Goal: Transaction & Acquisition: Purchase product/service

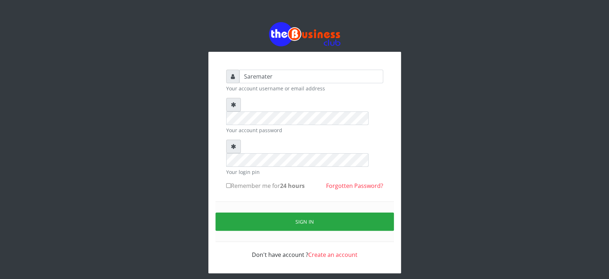
type input "Saremater"
click at [121, 189] on div "Saremater Your account username or email address Your account password Your log…" at bounding box center [304, 147] width 407 height 295
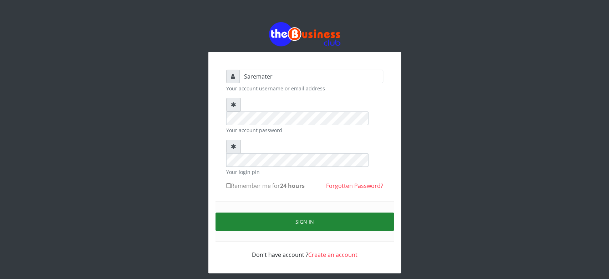
click at [280, 212] on button "Sign in" at bounding box center [305, 221] width 178 height 18
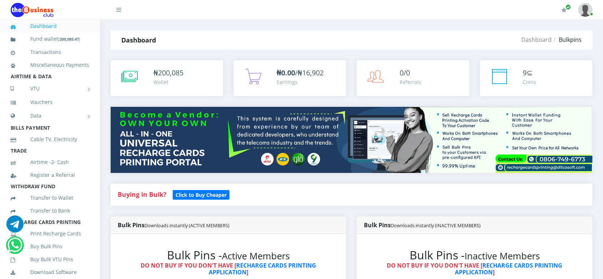
scroll to position [8, 0]
click at [300, 208] on div "Buying in Bulk?   Click to Buy Cheaper" at bounding box center [351, 199] width 492 height 33
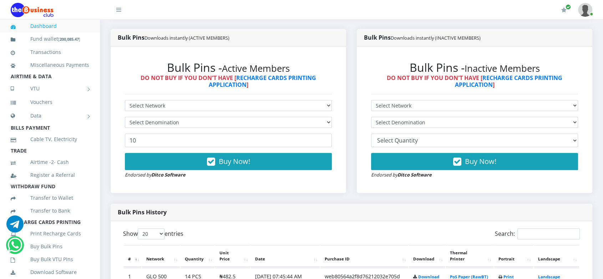
scroll to position [188, 0]
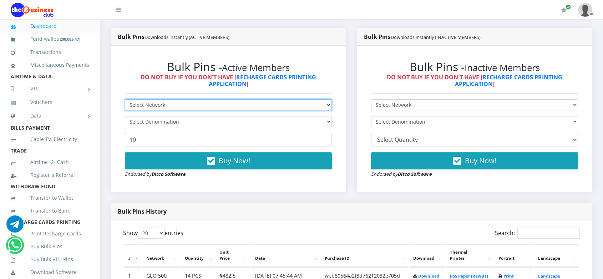
click at [213, 104] on select "Select Network MTN Globacom 9Mobile Airtel" at bounding box center [228, 104] width 207 height 11
select select "Glo"
click at [125, 99] on select "Select Network MTN Globacom 9Mobile Airtel" at bounding box center [228, 104] width 207 height 11
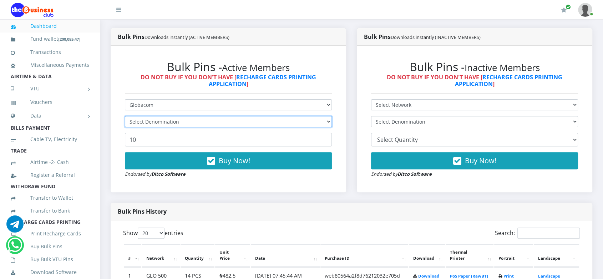
click at [194, 123] on select "Select Denomination" at bounding box center [228, 121] width 207 height 11
select select "96.5-100"
click at [125, 116] on select "Select Denomination Glo NGN100 - ₦96.50 Glo NGN200 - ₦193.00 Glo NGN500 - ₦482.…" at bounding box center [228, 121] width 207 height 11
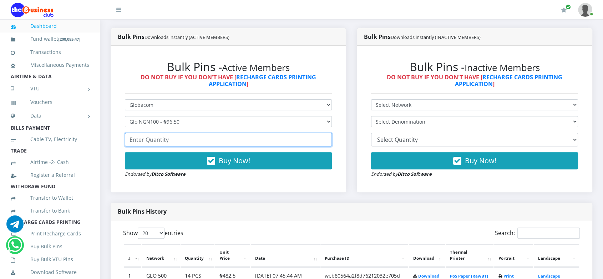
click at [193, 141] on input "number" at bounding box center [228, 140] width 207 height 14
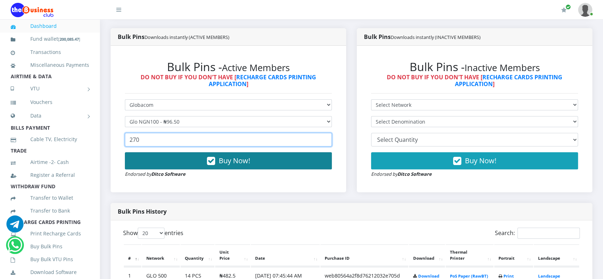
type input "270"
click at [250, 165] on button "Buy Now!" at bounding box center [228, 160] width 207 height 17
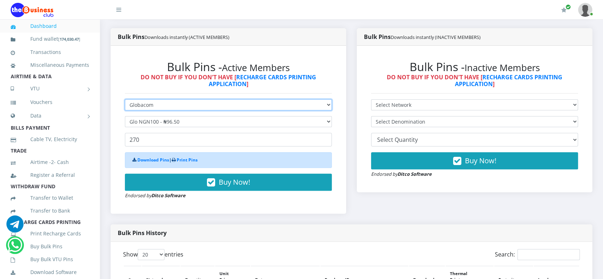
click at [227, 105] on select "Select Network MTN Globacom 9Mobile Airtel" at bounding box center [228, 104] width 207 height 11
select select "MTN"
click at [125, 99] on select "Select Network MTN Globacom 9Mobile Airtel" at bounding box center [228, 104] width 207 height 11
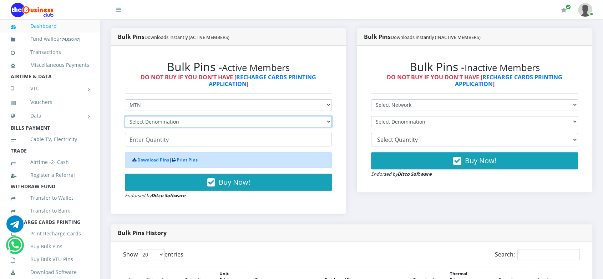
click at [212, 122] on select "Select Denomination MTN NGN100 - ₦96.98 MTN NGN200 - ₦193.96 MTN NGN400 - ₦387.…" at bounding box center [228, 121] width 207 height 11
select select "193.96-200"
click at [125, 116] on select "Select Denomination MTN NGN100 - ₦96.98 MTN NGN200 - ₦193.96 MTN NGN400 - ₦387.…" at bounding box center [228, 121] width 207 height 11
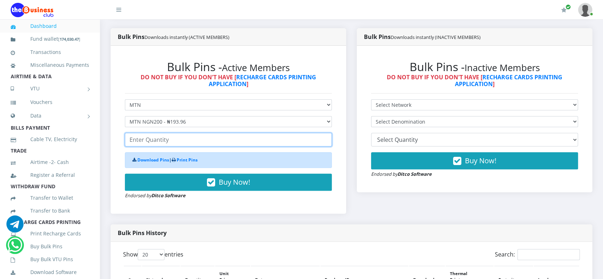
click at [166, 143] on input "number" at bounding box center [228, 140] width 207 height 14
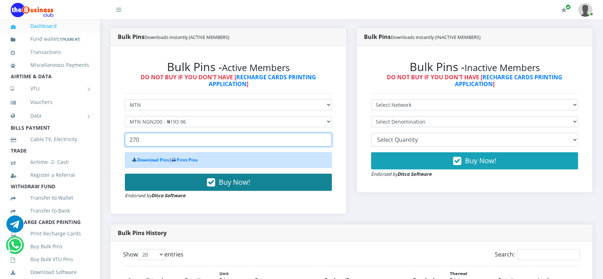
type input "270"
click at [256, 186] on button "Buy Now!" at bounding box center [228, 181] width 207 height 17
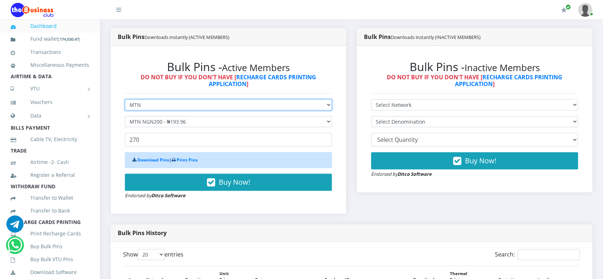
click at [227, 106] on select "Select Network MTN Globacom 9Mobile Airtel" at bounding box center [228, 104] width 207 height 11
select select "Glo"
click at [125, 99] on select "Select Network MTN Globacom 9Mobile Airtel" at bounding box center [228, 104] width 207 height 11
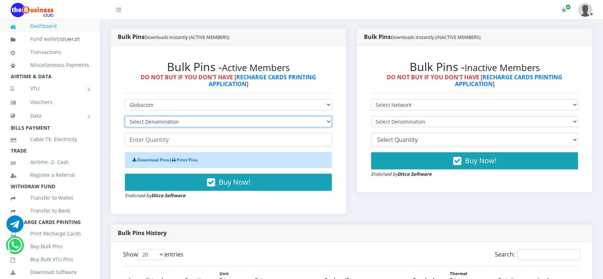
click at [206, 122] on select "Select Denomination Glo NGN100 - ₦96.50 Glo NGN200 - ₦193.00 Glo NGN500 - ₦482.…" at bounding box center [228, 121] width 207 height 11
select select "193-200"
click at [125, 116] on select "Select Denomination Glo NGN100 - ₦96.50 Glo NGN200 - ₦193.00 Glo NGN500 - ₦482.…" at bounding box center [228, 121] width 207 height 11
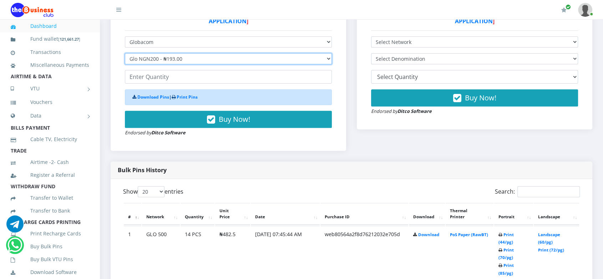
scroll to position [248, 0]
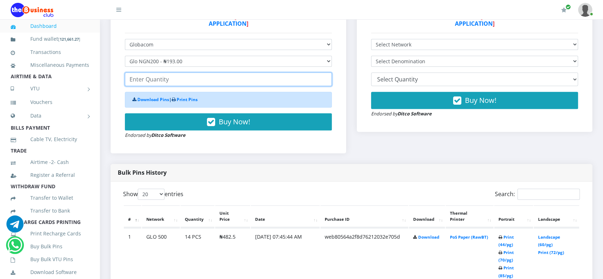
click at [140, 78] on input "number" at bounding box center [228, 79] width 207 height 14
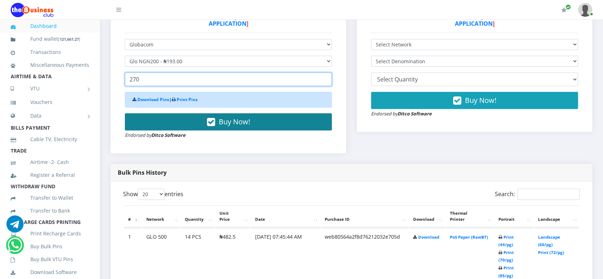
type input "270"
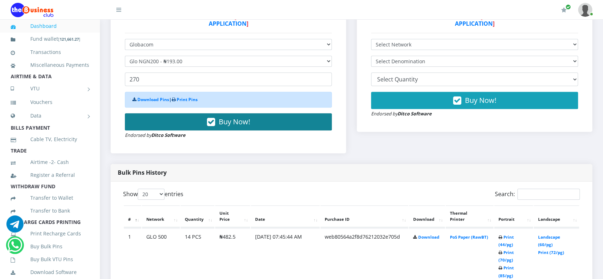
click at [176, 122] on button "Buy Now!" at bounding box center [228, 121] width 207 height 17
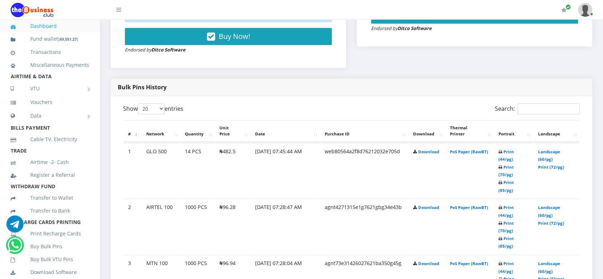
scroll to position [334, 0]
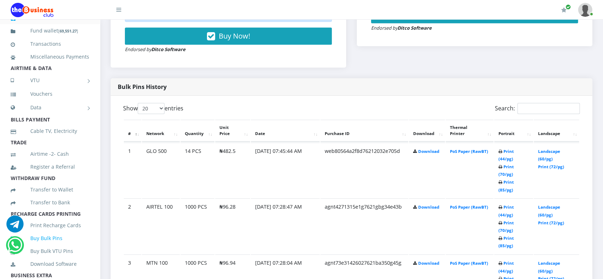
click at [50, 246] on link "Buy Bulk Pins" at bounding box center [50, 238] width 79 height 16
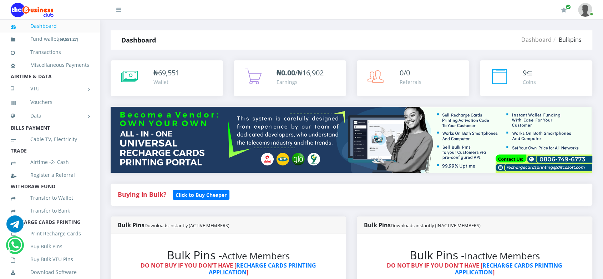
scroll to position [86, 0]
click at [321, 210] on div "Buying in Bulk?   Click to Buy Cheaper" at bounding box center [351, 199] width 492 height 33
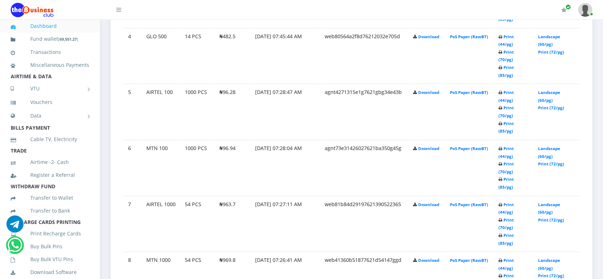
scroll to position [597, 0]
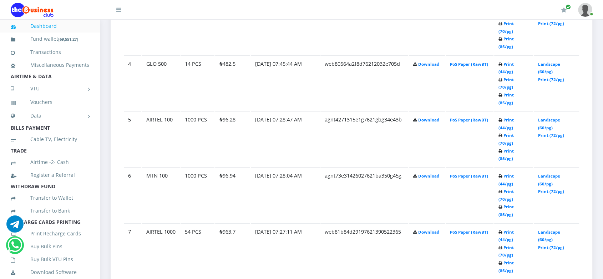
click at [177, 223] on td "AIRTEL 1000" at bounding box center [161, 250] width 38 height 55
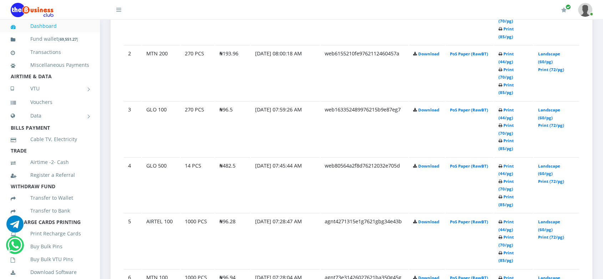
scroll to position [465, 0]
click at [540, 108] on link "Landscape (60/pg)" at bounding box center [549, 114] width 22 height 13
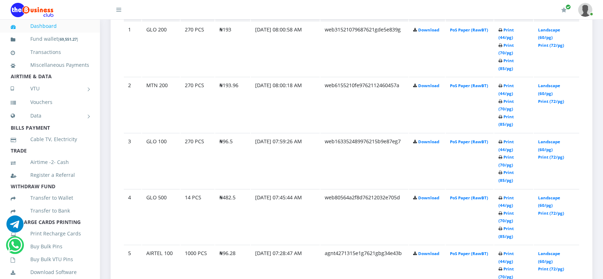
scroll to position [434, 0]
click at [547, 83] on link "Landscape (60/pg)" at bounding box center [549, 89] width 22 height 13
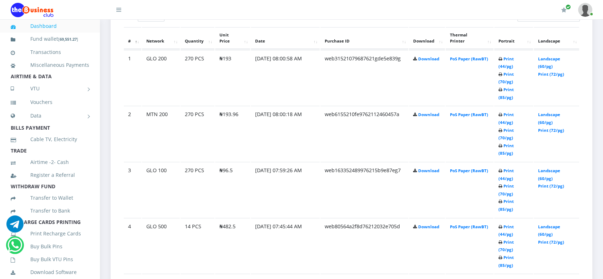
scroll to position [395, 0]
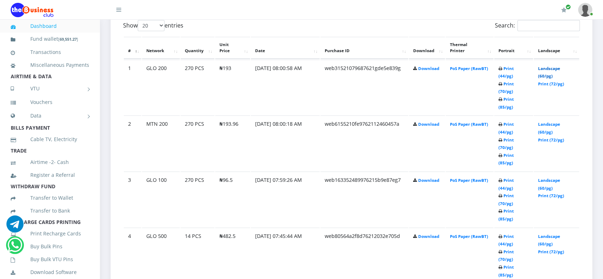
click at [545, 67] on link "Landscape (60/pg)" at bounding box center [549, 72] width 22 height 13
